Goal: Information Seeking & Learning: Learn about a topic

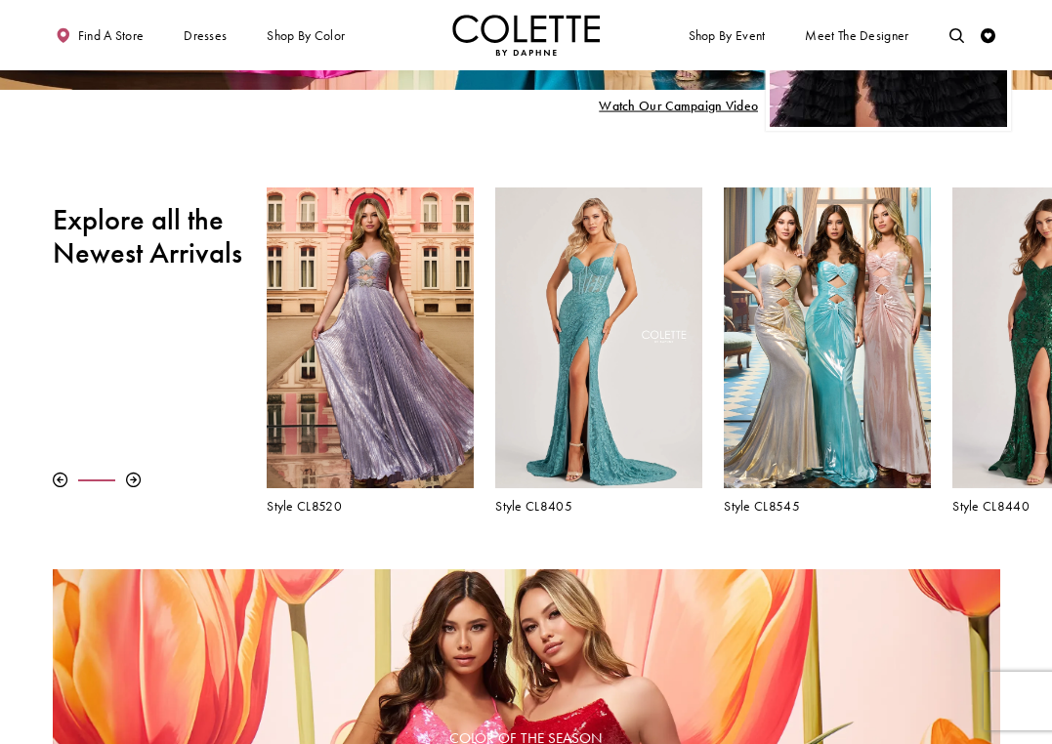
scroll to position [413, 0]
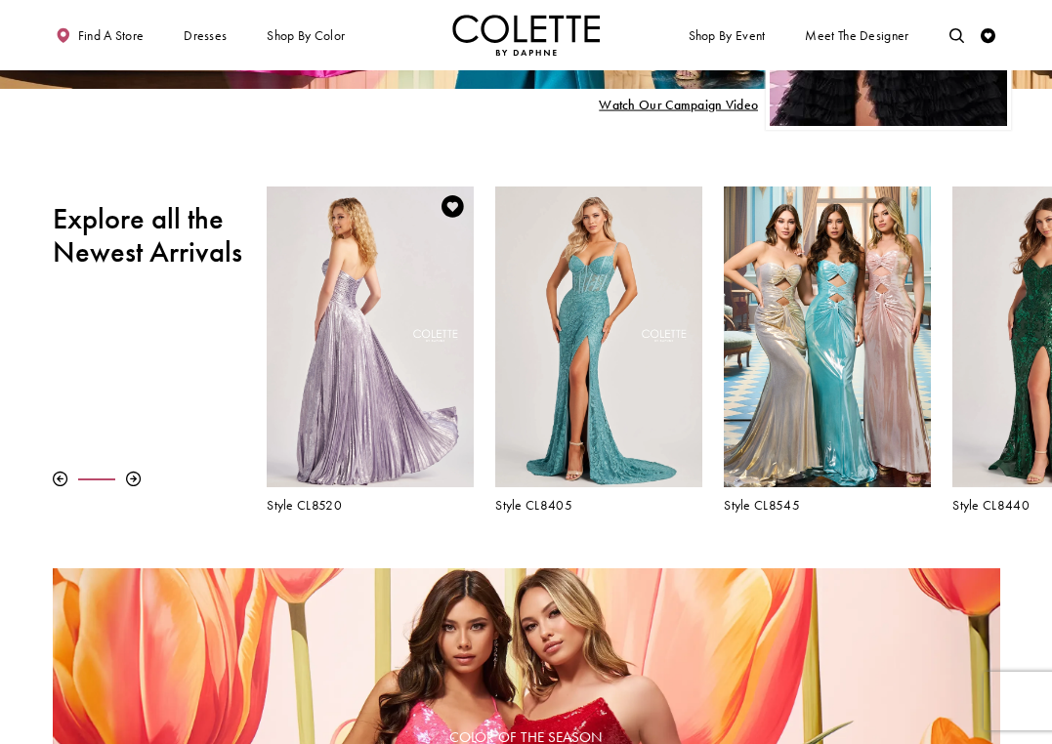
click at [422, 293] on div "Visit Colette by Daphne Style No. CL8520 Page" at bounding box center [370, 336] width 206 height 300
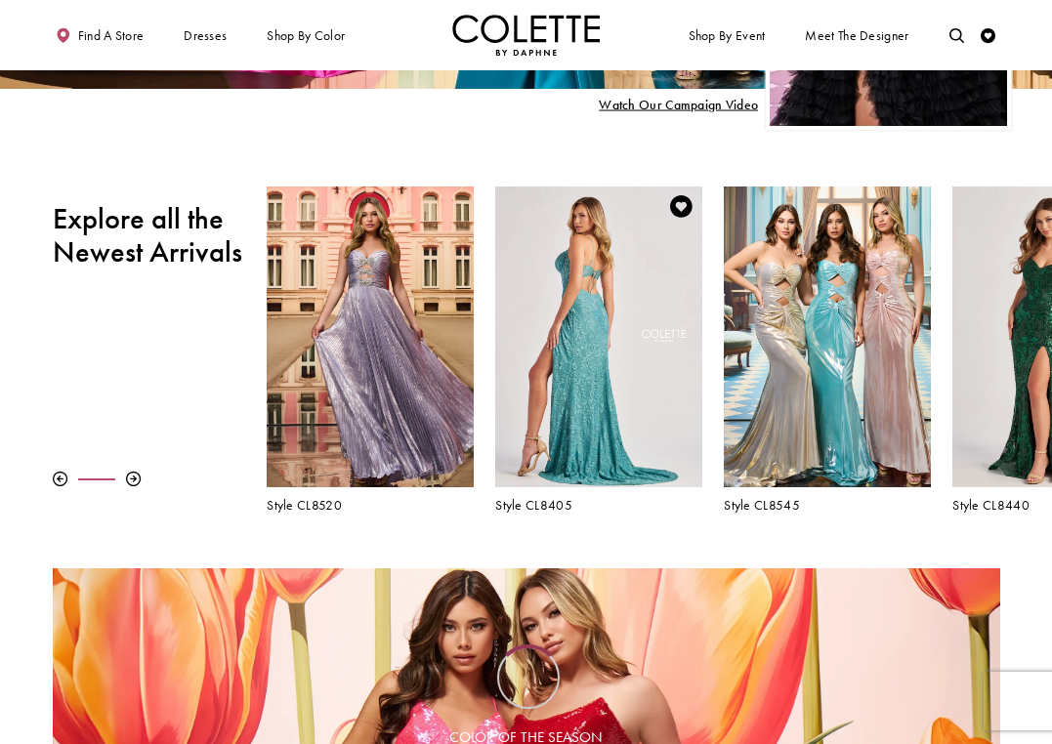
click at [577, 381] on div "Visit Colette by Daphne Style No. CL8405 Page" at bounding box center [598, 336] width 206 height 300
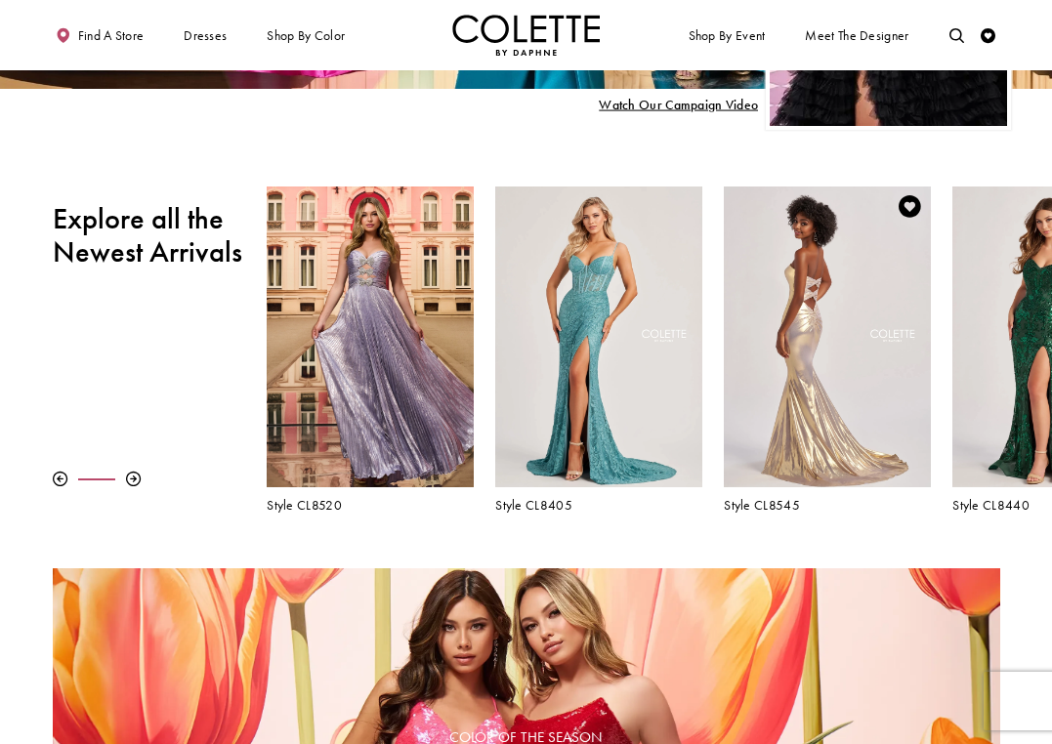
click at [796, 288] on div "Visit Colette by Daphne Style No. CL8545 Page" at bounding box center [826, 336] width 206 height 300
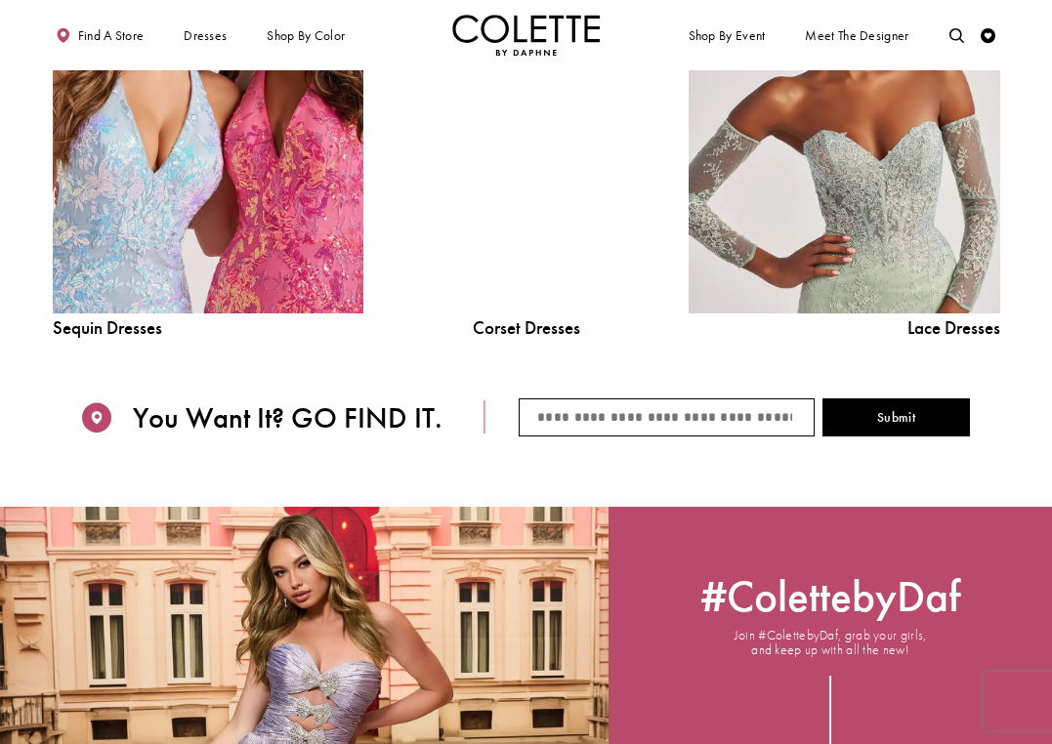
scroll to position [1742, 0]
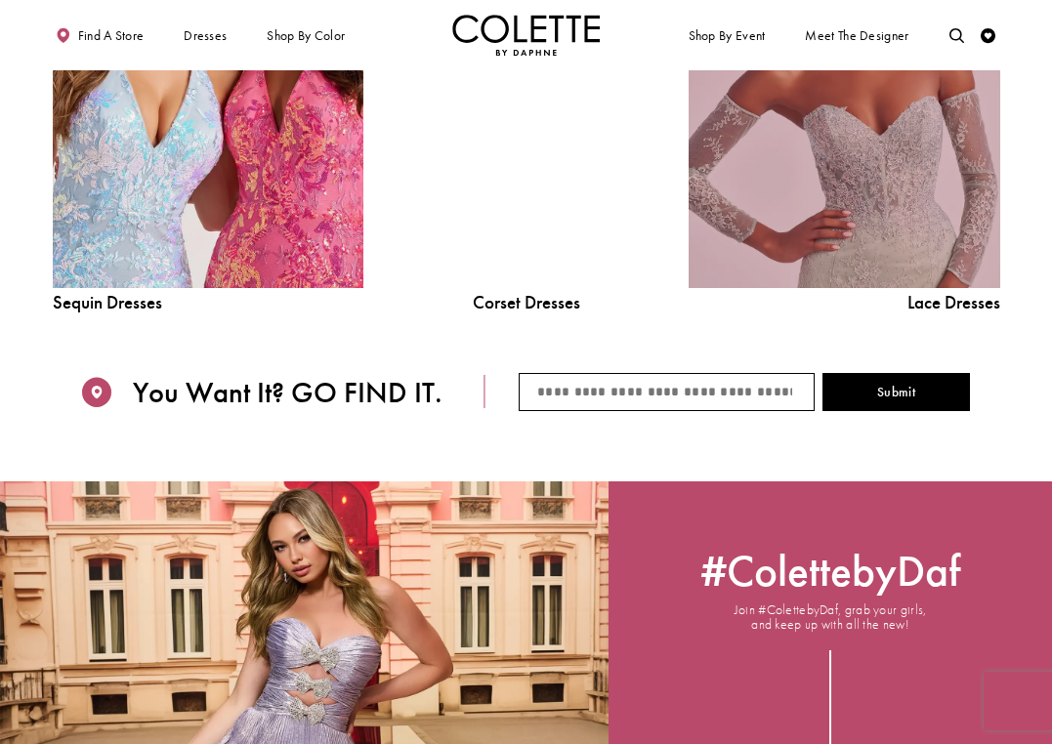
click at [770, 187] on link "Lace Dress Spring 2025 collection Related Link" at bounding box center [843, 92] width 310 height 393
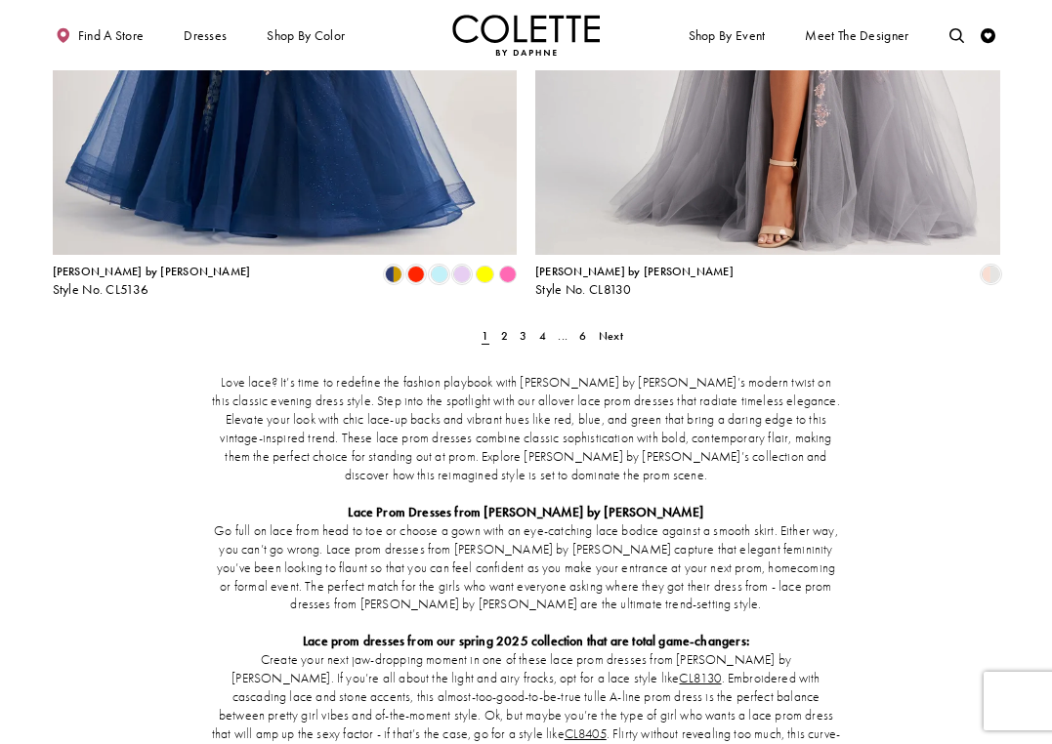
scroll to position [2632, 0]
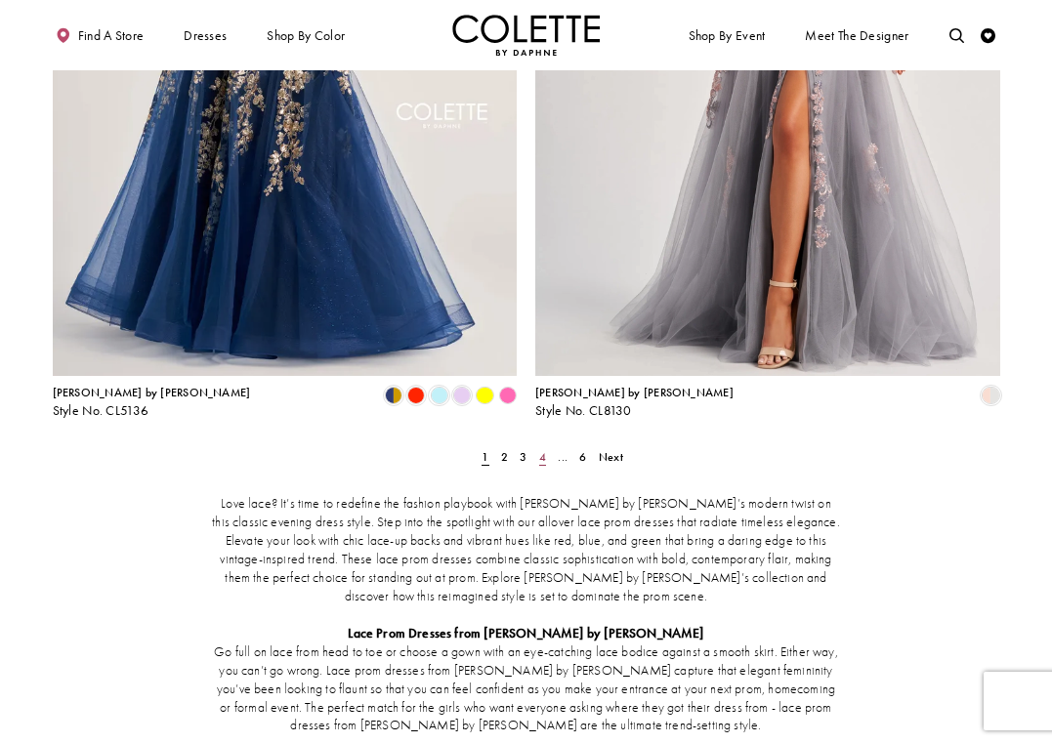
click at [545, 449] on span "4" at bounding box center [542, 457] width 7 height 16
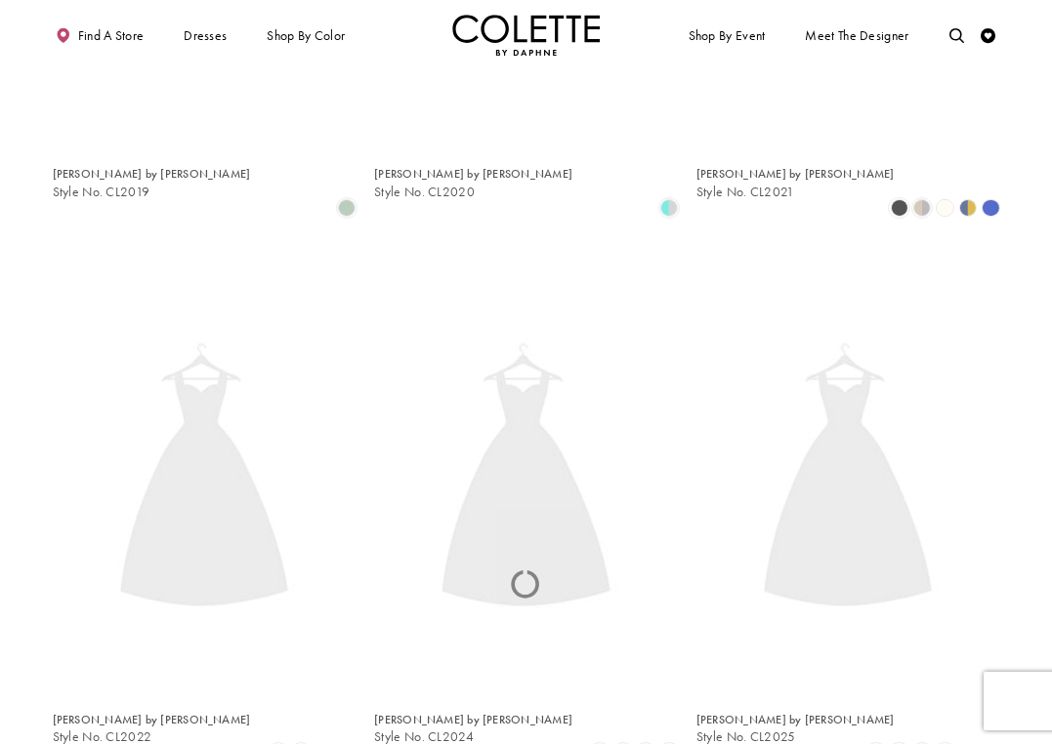
scroll to position [79, 0]
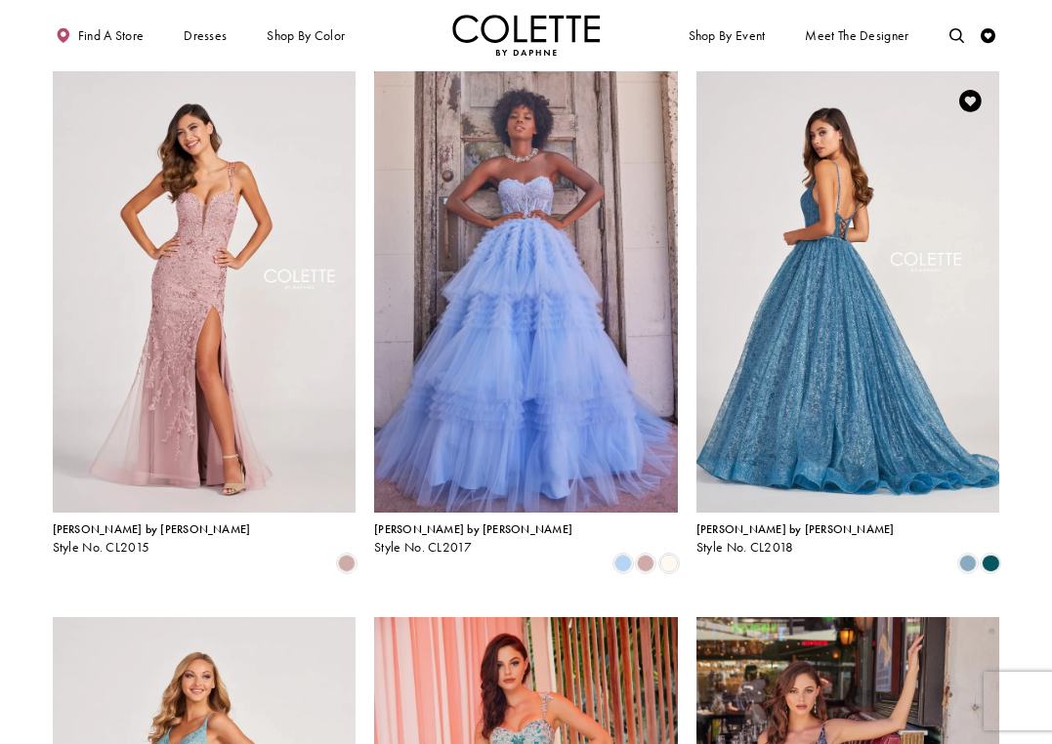
click at [808, 310] on img "Visit Colette by Daphne Style No. CL2018 Page" at bounding box center [848, 291] width 304 height 441
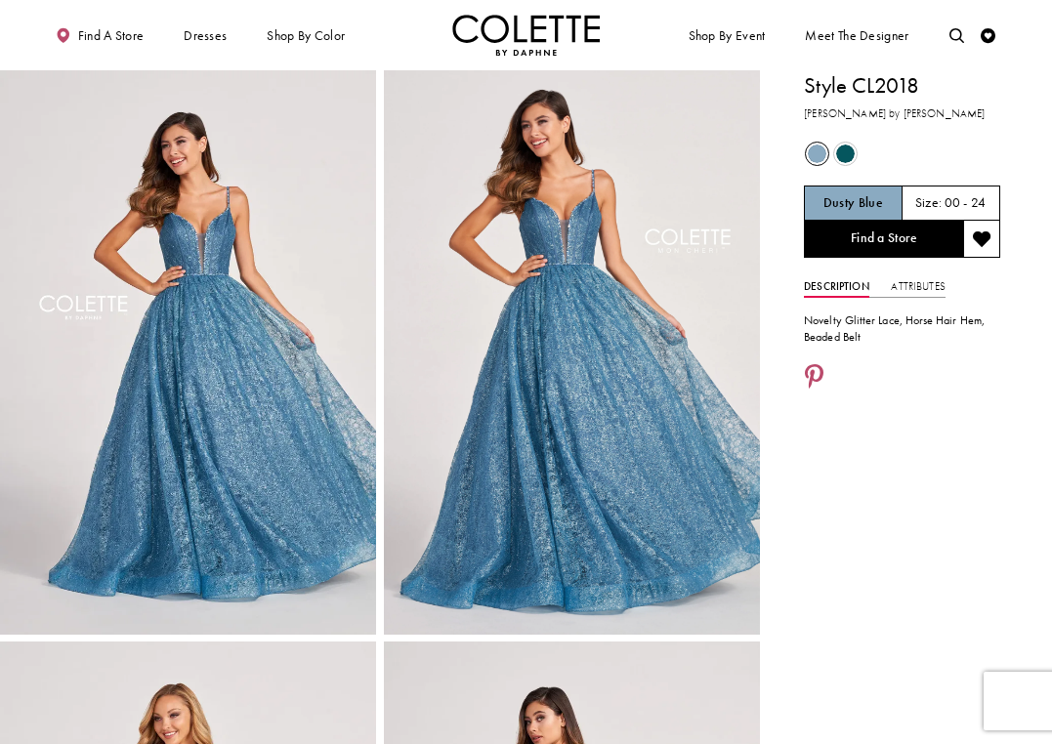
click at [554, 38] on img "Visit Home Page" at bounding box center [526, 35] width 148 height 41
